Goal: Navigation & Orientation: Find specific page/section

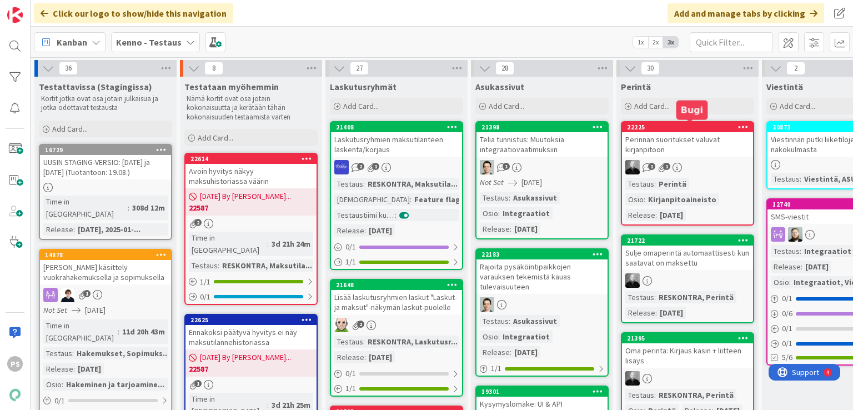
click at [718, 166] on div "1 1" at bounding box center [687, 167] width 131 height 14
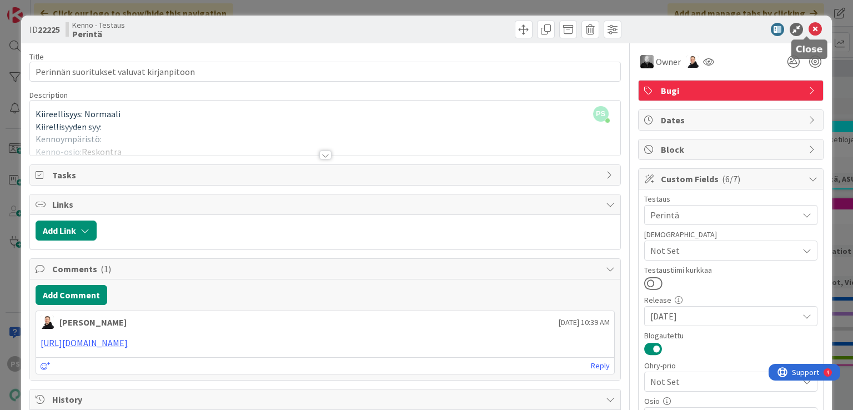
click at [809, 34] on icon at bounding box center [815, 29] width 13 height 13
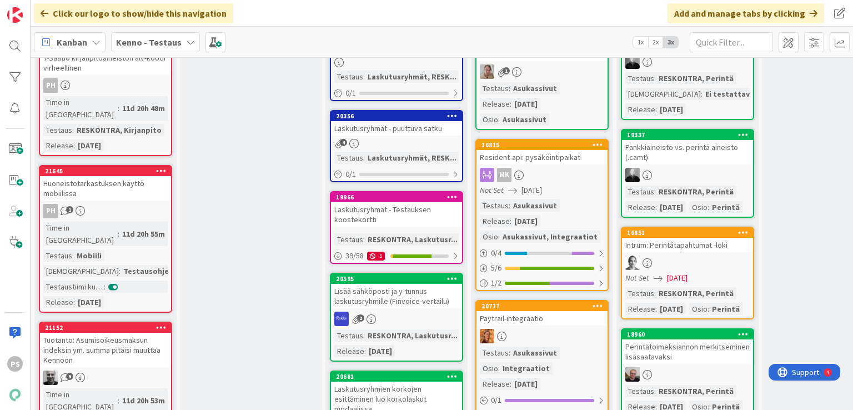
scroll to position [1843, 0]
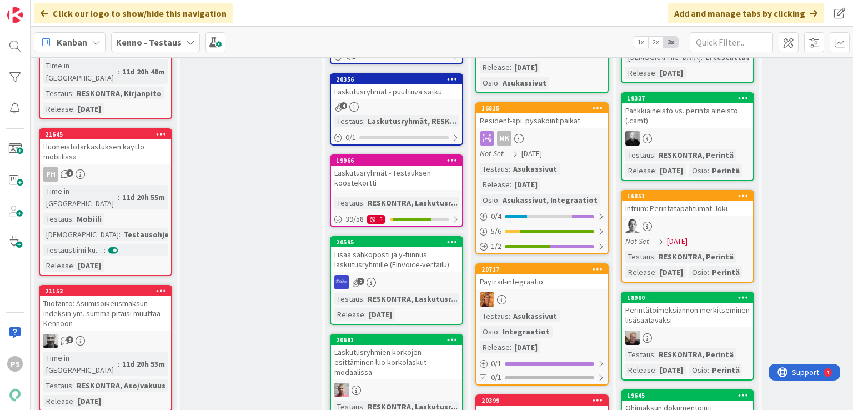
click at [101, 296] on div "Tuotanto: Asumisoikeusmaksun indeksin ym. summa pitäisi muuttaa Kennoon" at bounding box center [105, 313] width 131 height 34
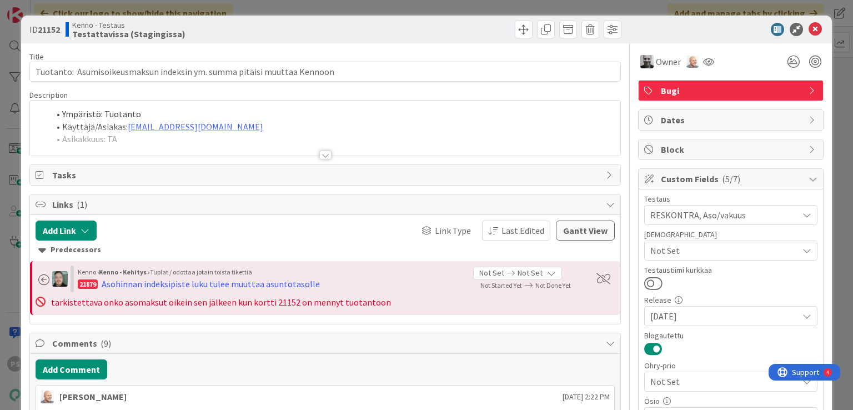
click at [322, 155] on div at bounding box center [325, 155] width 12 height 9
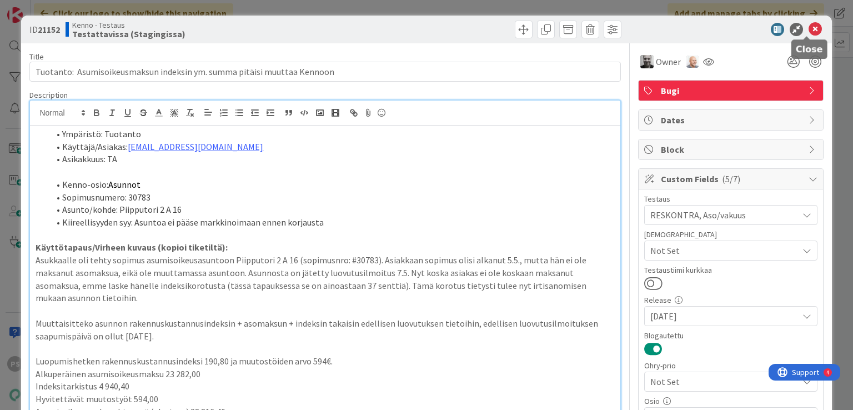
click at [810, 26] on icon at bounding box center [815, 29] width 13 height 13
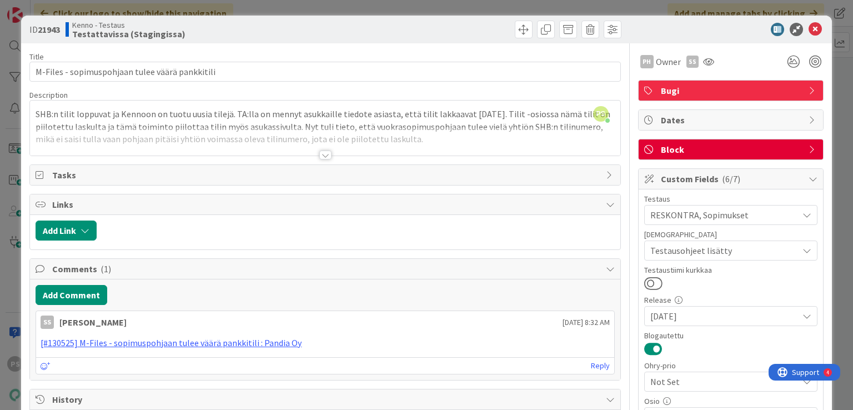
click at [319, 156] on div at bounding box center [325, 155] width 12 height 9
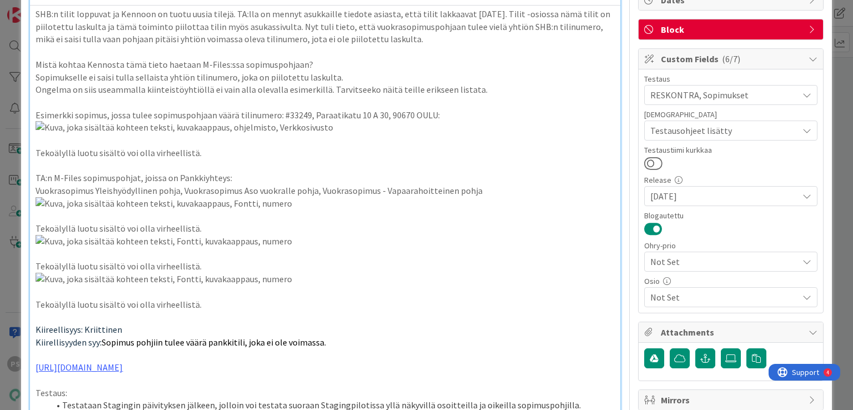
scroll to position [11, 0]
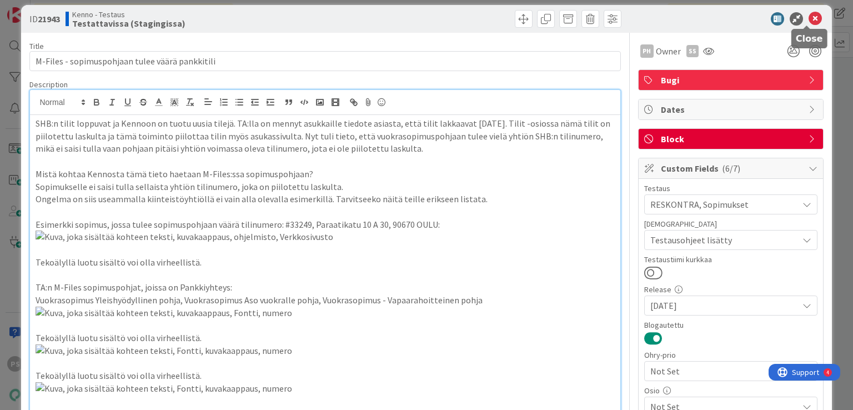
click at [809, 21] on icon at bounding box center [815, 18] width 13 height 13
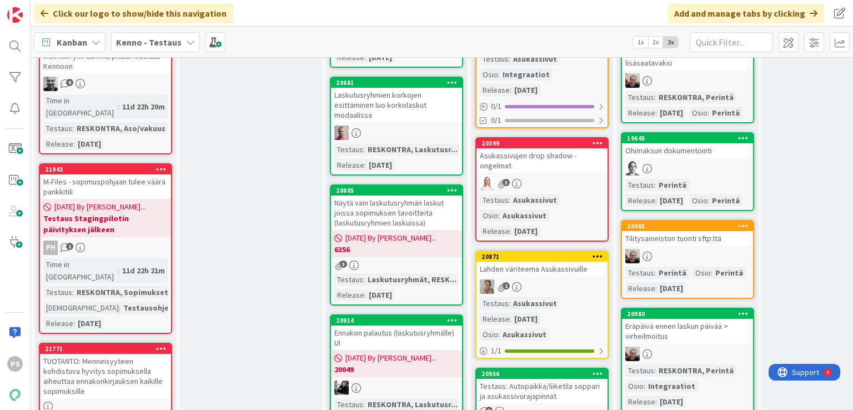
scroll to position [2102, 0]
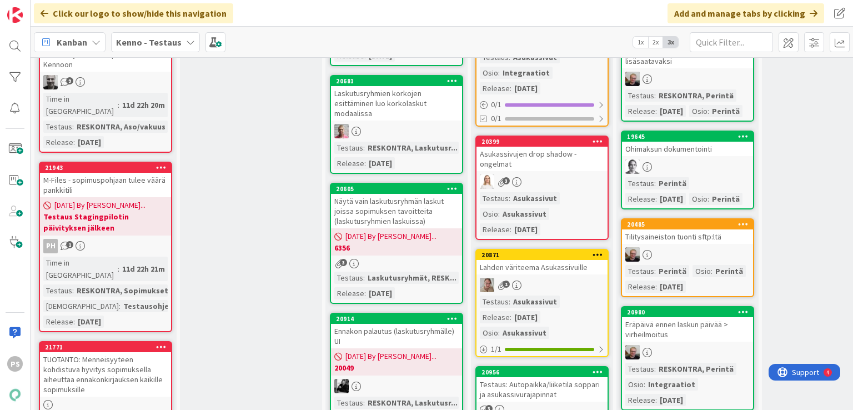
click at [90, 352] on div "TUOTANTO: Menneisyyteen kohdistuva hyvitys sopimuksella aiheuttaa ennakonkirjau…" at bounding box center [105, 374] width 131 height 44
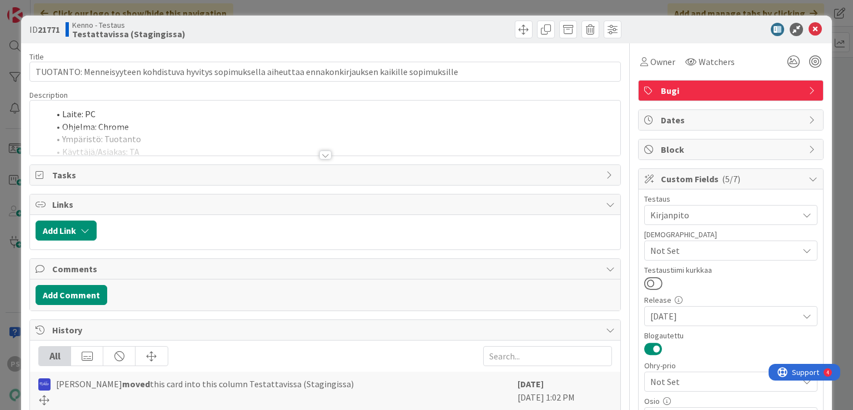
click at [321, 156] on div at bounding box center [325, 155] width 12 height 9
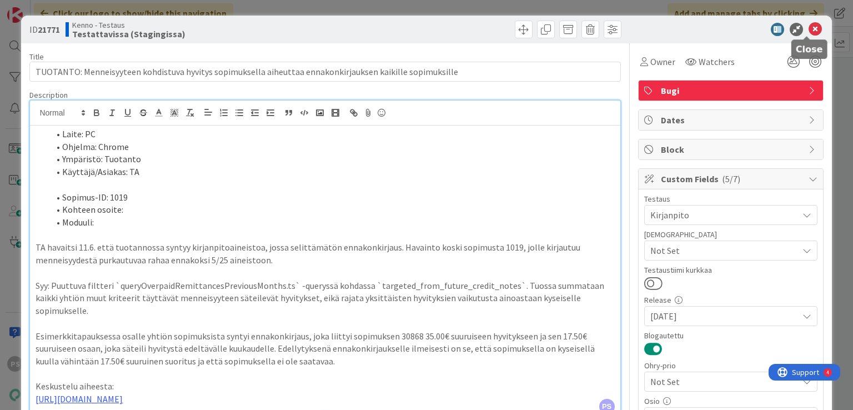
click at [809, 30] on icon at bounding box center [815, 29] width 13 height 13
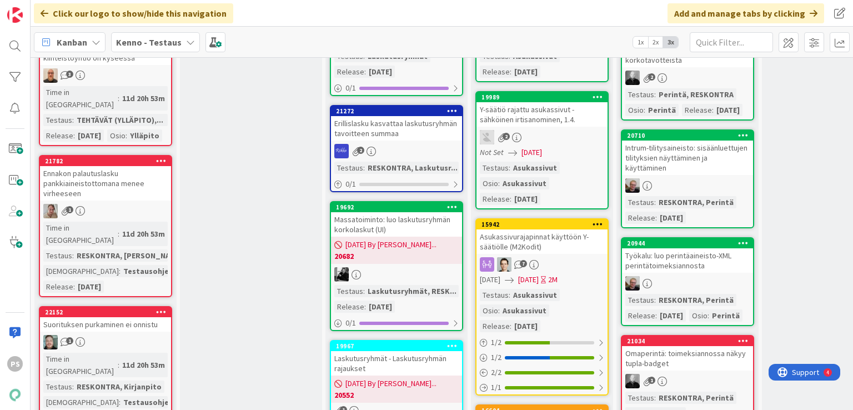
scroll to position [2724, 0]
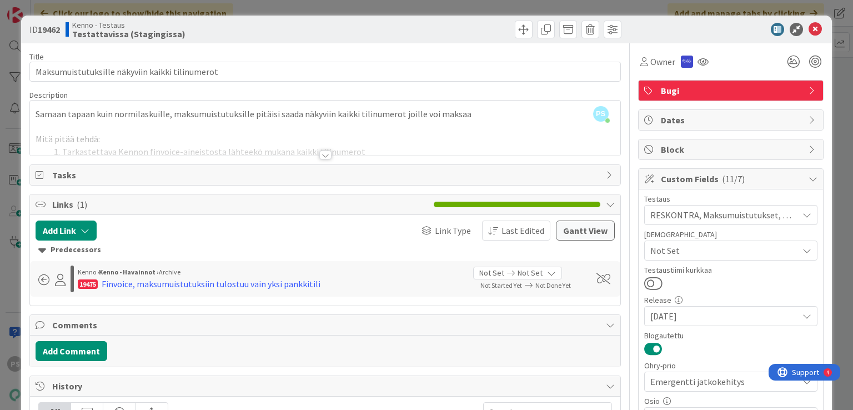
click at [323, 155] on div at bounding box center [325, 155] width 12 height 9
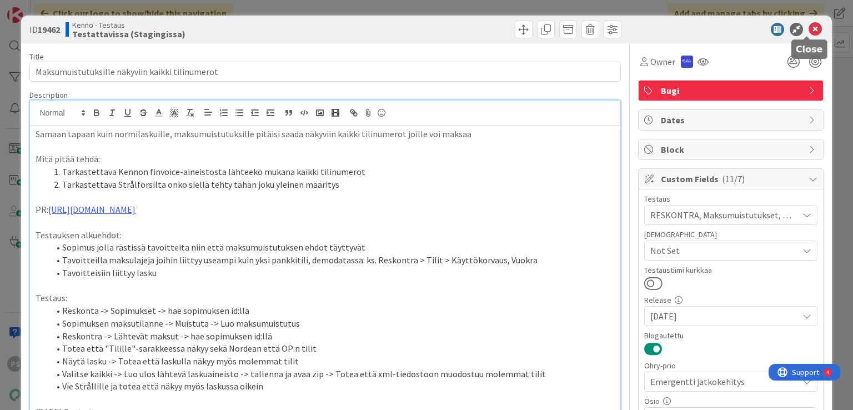
click at [809, 25] on icon at bounding box center [815, 29] width 13 height 13
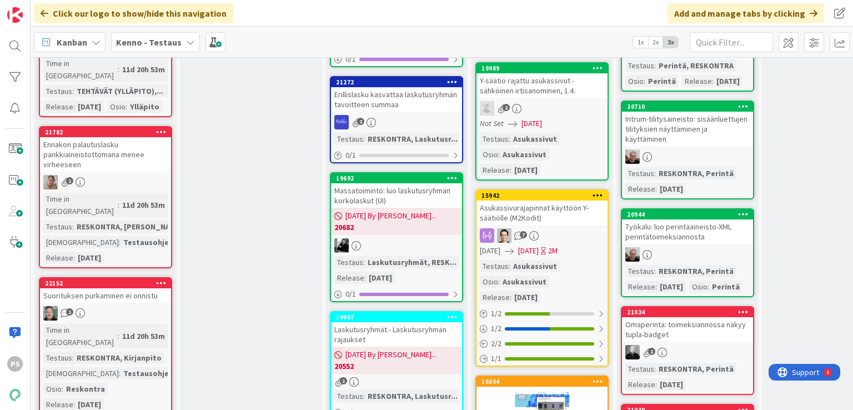
click at [111, 288] on div "Suorituksen purkaminen ei onnistu" at bounding box center [105, 295] width 131 height 14
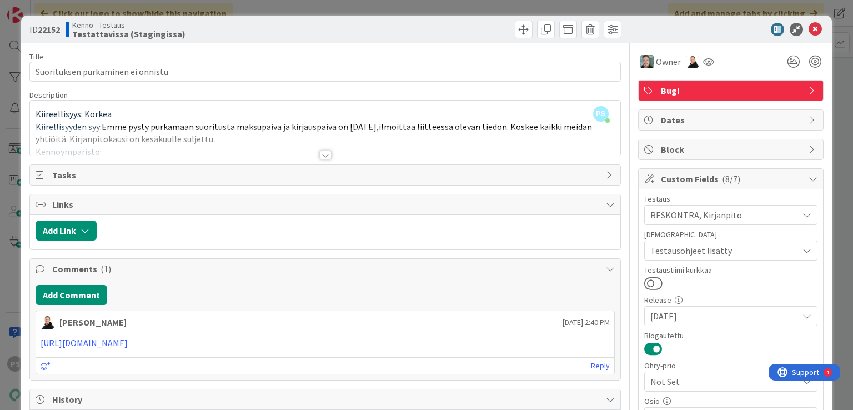
click at [319, 157] on div at bounding box center [325, 155] width 12 height 9
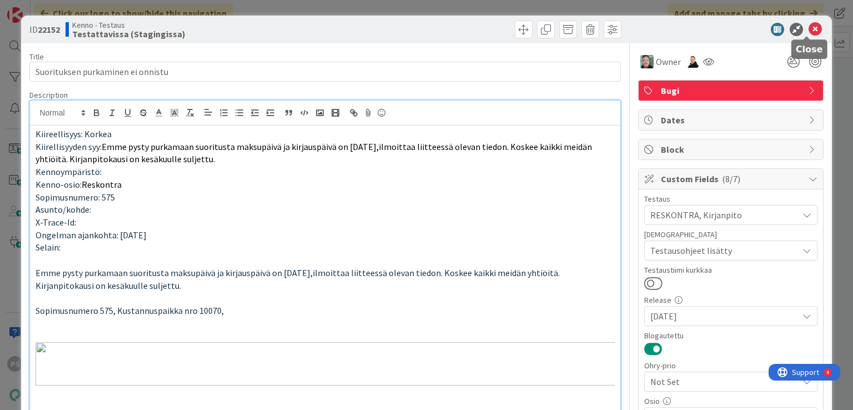
click at [809, 27] on icon at bounding box center [815, 29] width 13 height 13
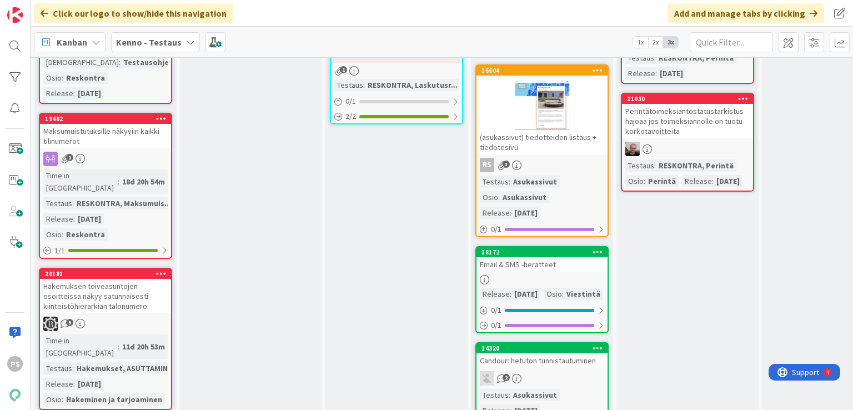
scroll to position [3057, 0]
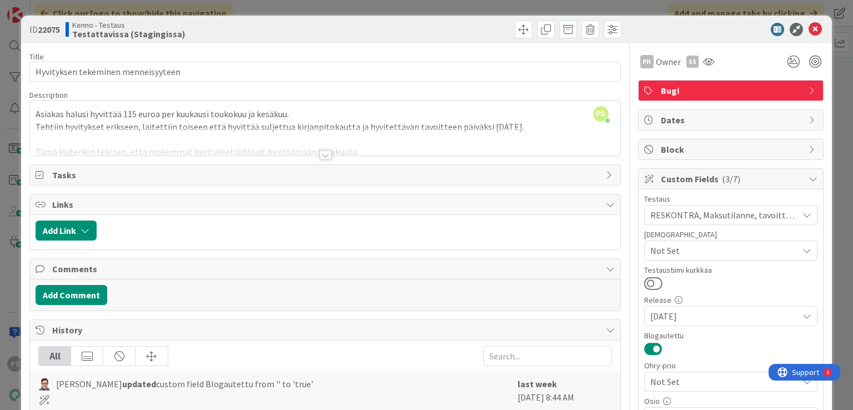
click at [322, 158] on div at bounding box center [325, 155] width 12 height 9
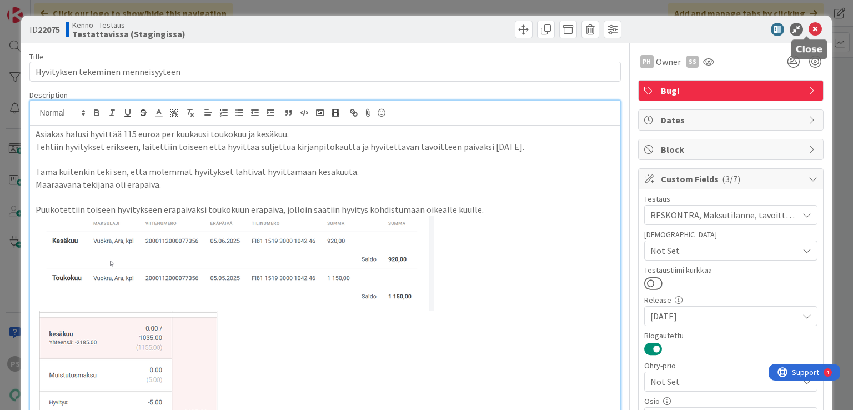
click at [809, 32] on icon at bounding box center [815, 29] width 13 height 13
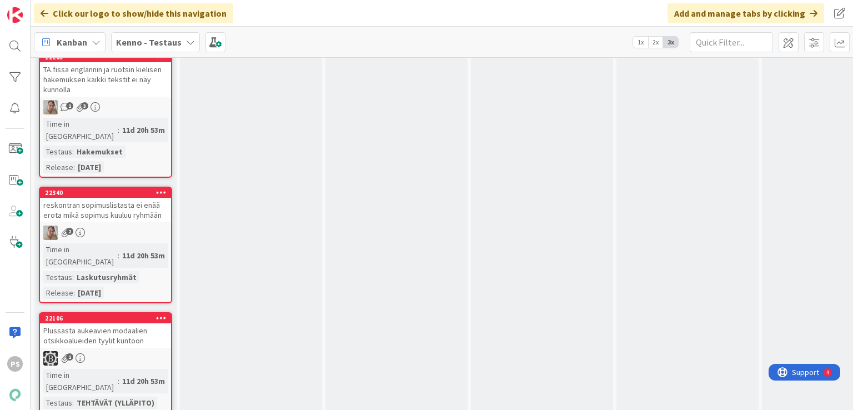
scroll to position [3546, 0]
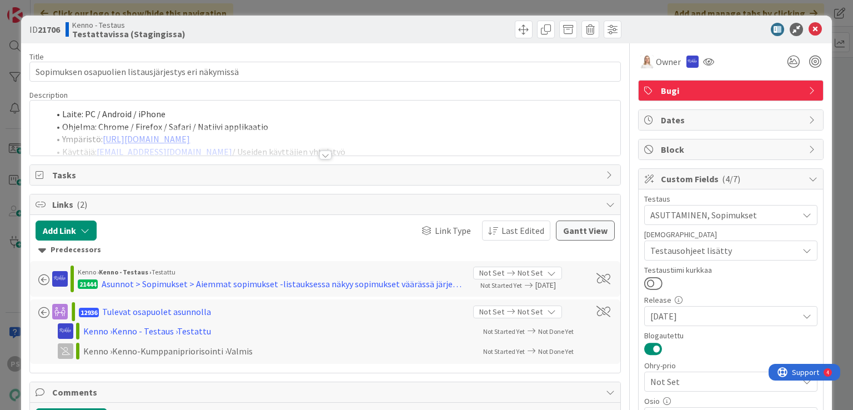
click at [319, 155] on div at bounding box center [325, 155] width 12 height 9
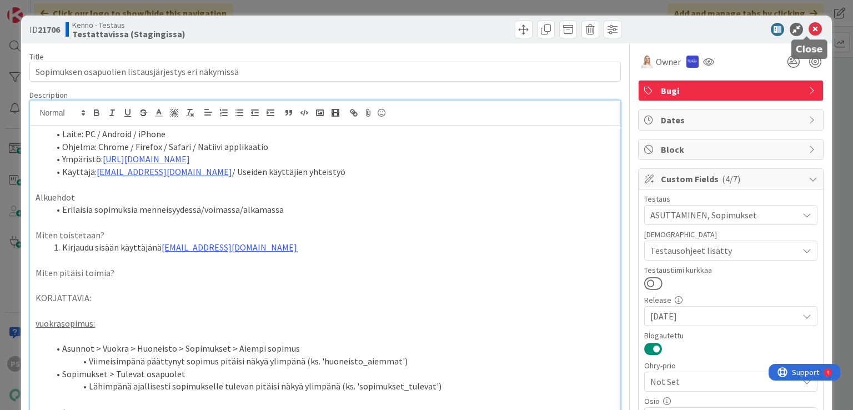
click at [809, 29] on icon at bounding box center [815, 29] width 13 height 13
